Goal: Book appointment/travel/reservation

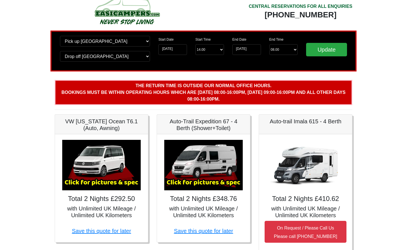
scroll to position [3, 0]
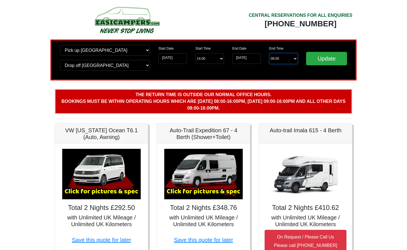
click at [295, 59] on select "End Time 08.00 -------- 08.00 am 09.00 am 10.00 am 11.00 am (Sunday Only)" at bounding box center [283, 58] width 29 height 11
click at [255, 58] on input "23-11-2025" at bounding box center [246, 58] width 29 height 11
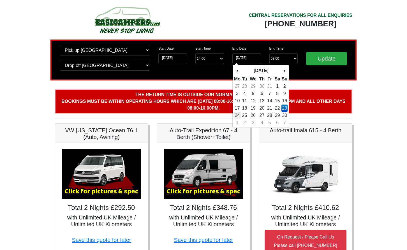
click at [238, 114] on td "24" at bounding box center [237, 115] width 7 height 7
type input "[DATE]"
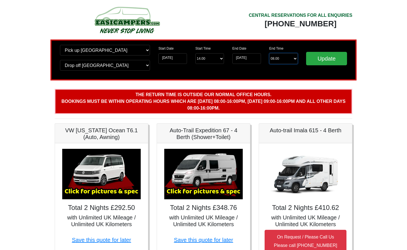
click at [294, 59] on select "End Time 08.00 -------- 08.00 am 09.00 am 10.00 am 11.00 am (Sunday Only)" at bounding box center [283, 58] width 29 height 11
select select "08.00"
click at [328, 57] on input "Update" at bounding box center [326, 58] width 41 height 13
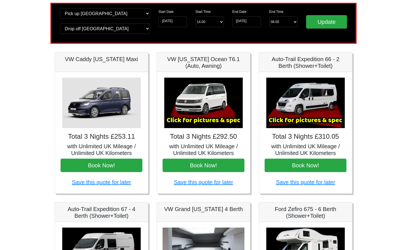
scroll to position [39, 0]
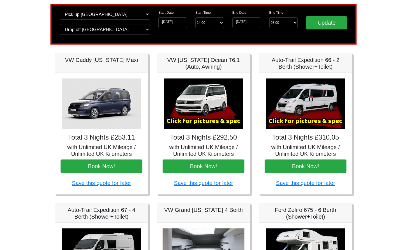
click at [210, 114] on img at bounding box center [203, 103] width 78 height 50
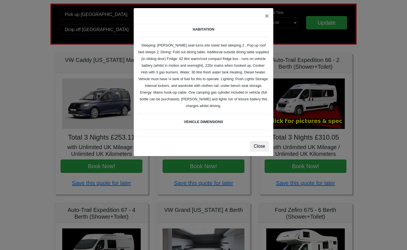
scroll to position [78, 0]
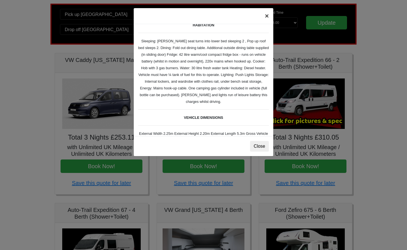
click at [267, 14] on button "×" at bounding box center [266, 16] width 13 height 16
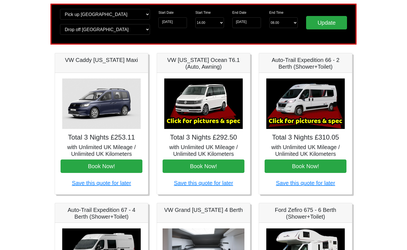
click at [100, 108] on img at bounding box center [101, 103] width 78 height 50
click at [99, 147] on h5 "with Unlimited UK Mileage / Unlimited UK Kilometers" at bounding box center [102, 150] width 82 height 13
click at [104, 148] on h5 "with Unlimited UK Mileage / Unlimited UK Kilometers" at bounding box center [102, 150] width 82 height 13
click at [99, 105] on img at bounding box center [101, 103] width 78 height 50
select select "13.00"
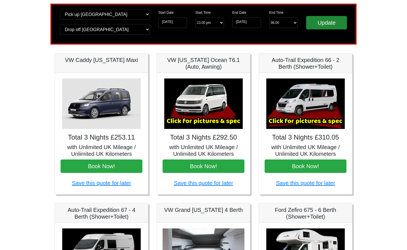
click at [319, 22] on input "Update" at bounding box center [326, 22] width 41 height 13
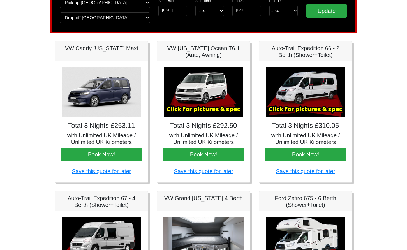
scroll to position [51, 0]
click at [193, 110] on img at bounding box center [203, 92] width 78 height 50
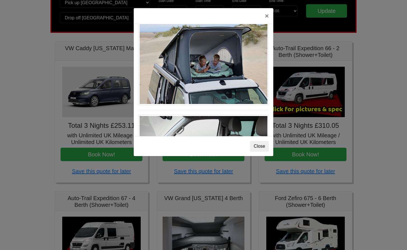
scroll to position [243, 0]
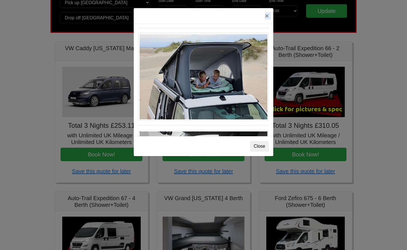
drag, startPoint x: 174, startPoint y: 17, endPoint x: 162, endPoint y: 78, distance: 61.6
click at [162, 78] on div "× VW [US_STATE] Ocean T6 Spec TECHNICAL DATA Engine: Diesel Transmission: DSG A…" at bounding box center [203, 82] width 140 height 148
click at [182, 13] on div "×" at bounding box center [203, 16] width 139 height 16
drag, startPoint x: 182, startPoint y: 13, endPoint x: 164, endPoint y: 11, distance: 18.0
click at [164, 11] on div "×" at bounding box center [203, 16] width 139 height 16
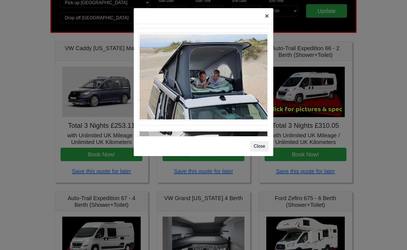
click at [266, 15] on button "×" at bounding box center [266, 16] width 13 height 16
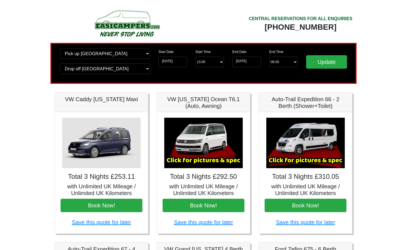
scroll to position [0, 0]
